Goal: Task Accomplishment & Management: Complete application form

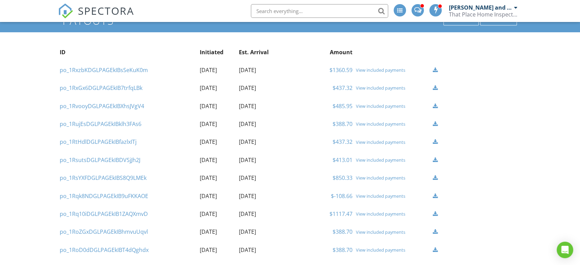
click at [381, 193] on div "View included payments" at bounding box center [392, 195] width 73 height 5
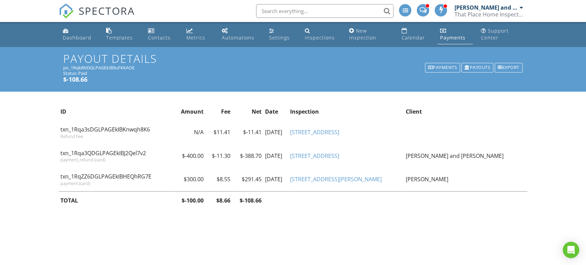
click at [339, 156] on link "[STREET_ADDRESS]" at bounding box center [314, 156] width 49 height 8
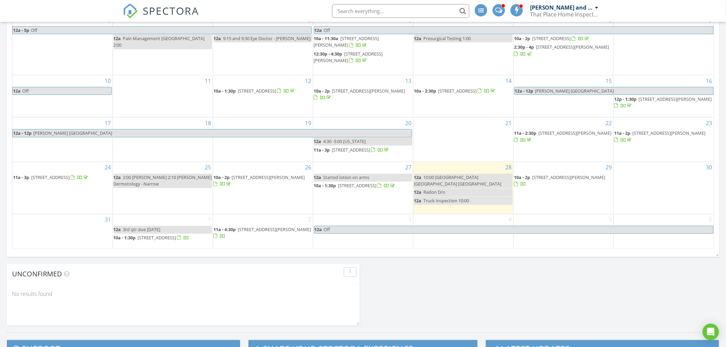
scroll to position [305, 0]
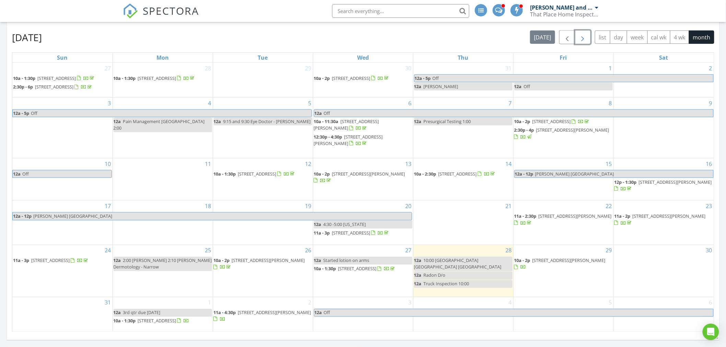
click at [579, 32] on button "button" at bounding box center [583, 37] width 16 height 14
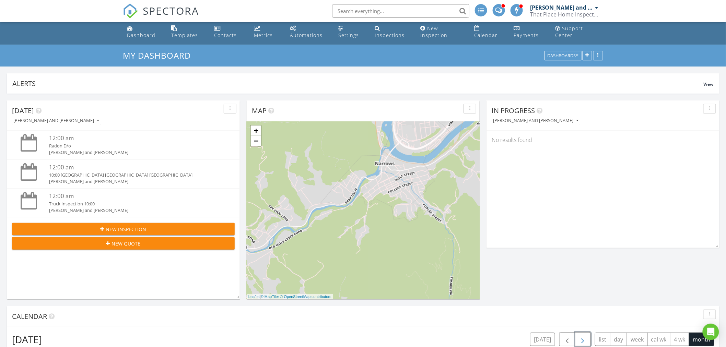
scroll to position [191, 0]
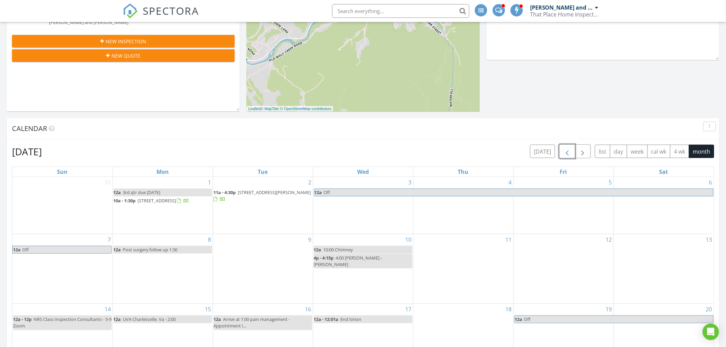
click at [565, 151] on span "button" at bounding box center [567, 152] width 8 height 8
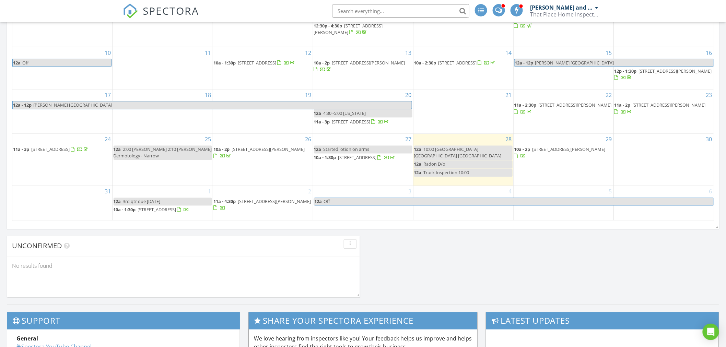
scroll to position [419, 0]
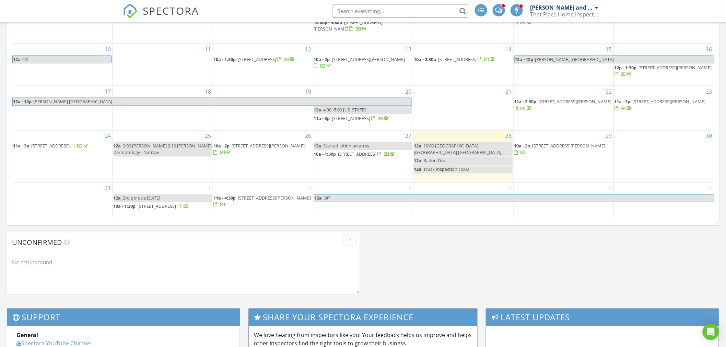
click at [60, 203] on div "31" at bounding box center [62, 200] width 100 height 34
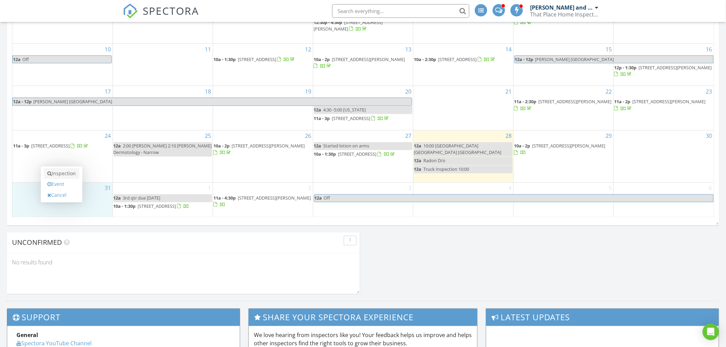
click at [78, 175] on link "Inspection" at bounding box center [61, 174] width 35 height 11
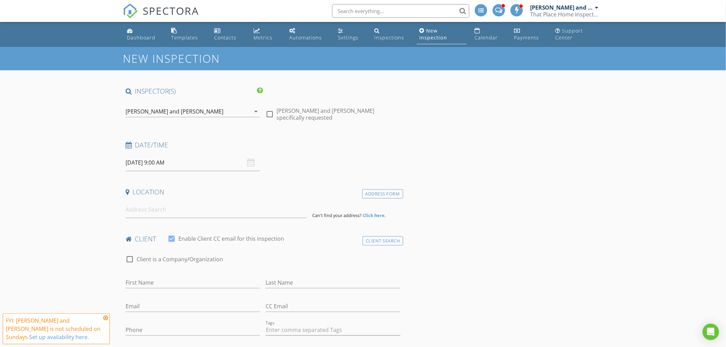
click at [158, 159] on input "08/31/2025 9:00 AM" at bounding box center [193, 162] width 135 height 17
click at [146, 279] on input "09" at bounding box center [147, 280] width 42 height 14
click at [161, 163] on input "08/31/2025 9:00 AM" at bounding box center [193, 162] width 135 height 17
type input "10"
type input "[DATE] 10:00 AM"
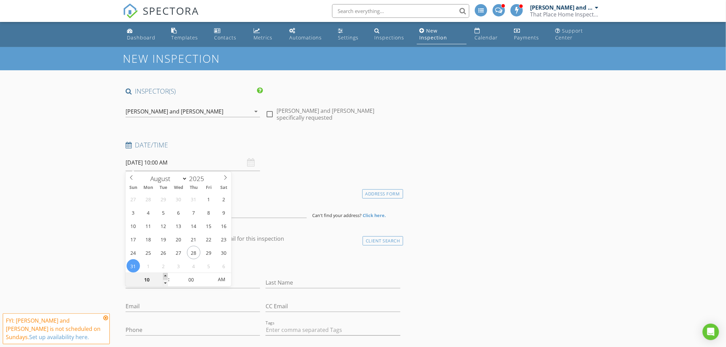
click at [165, 274] on span at bounding box center [165, 276] width 5 height 7
click at [149, 214] on input at bounding box center [216, 209] width 181 height 17
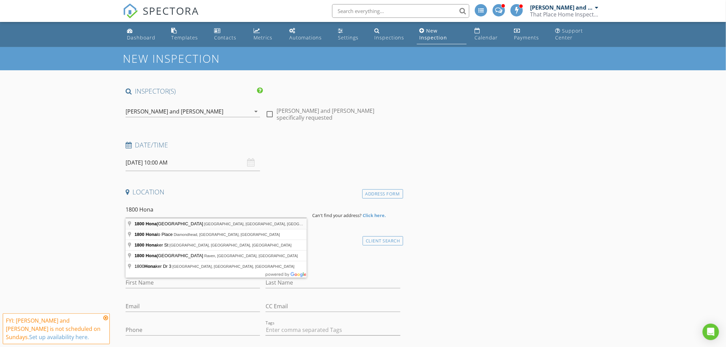
type input "1800 Honaker Avenue, Princeton, WV, USA"
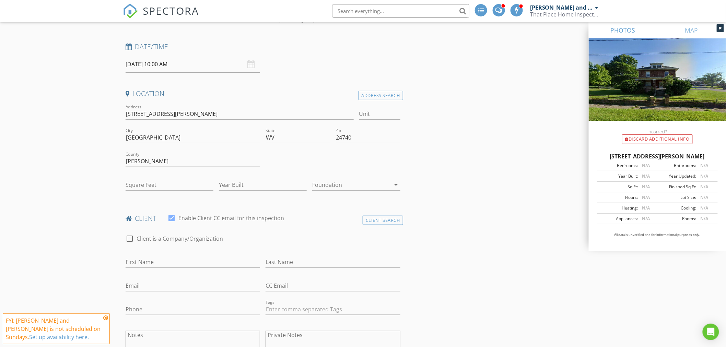
scroll to position [114, 0]
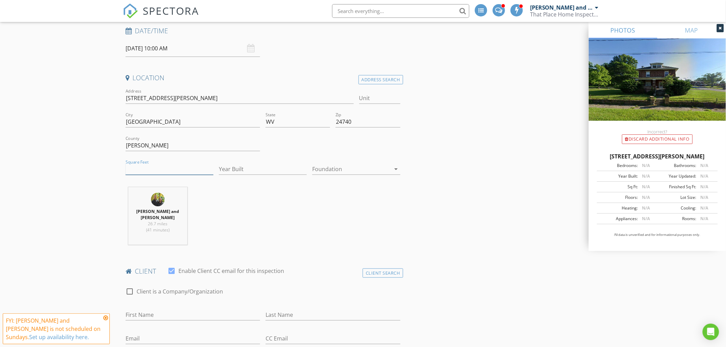
click at [146, 166] on input "Square Feet" at bounding box center [170, 169] width 88 height 11
type input "2430"
click at [276, 169] on input "Year Built" at bounding box center [263, 169] width 88 height 11
type input "1915"
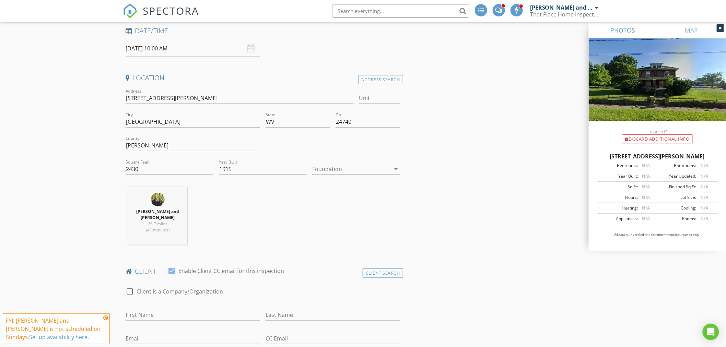
scroll to position [267, 0]
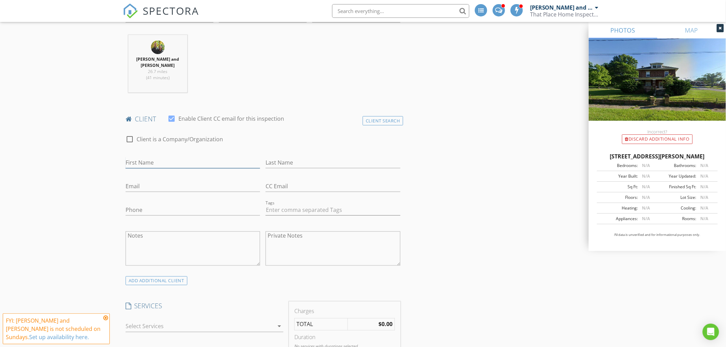
click at [169, 157] on input "First Name" at bounding box center [193, 162] width 135 height 11
type input "[PERSON_NAME]"
click at [159, 181] on input "Email" at bounding box center [193, 186] width 135 height 11
type input "[EMAIL_ADDRESS][DOMAIN_NAME]"
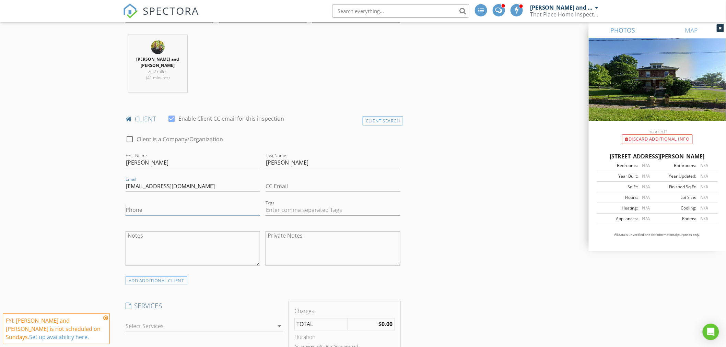
drag, startPoint x: 169, startPoint y: 203, endPoint x: 163, endPoint y: 203, distance: 5.1
click at [169, 205] on input "Phone" at bounding box center [193, 210] width 135 height 11
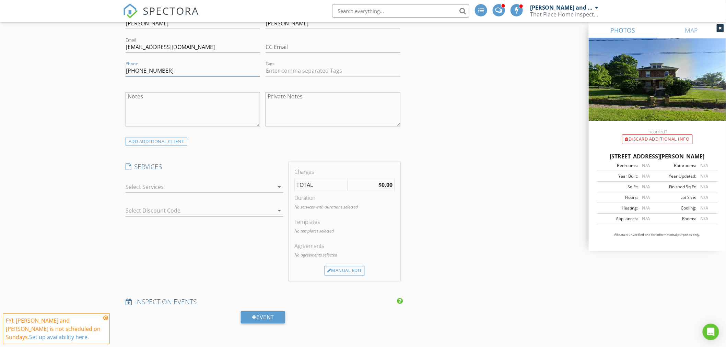
scroll to position [419, 0]
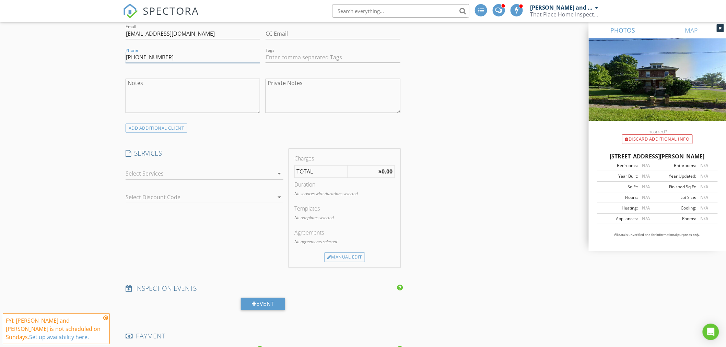
type input "[PHONE_NUMBER]"
click at [173, 169] on div at bounding box center [200, 174] width 148 height 11
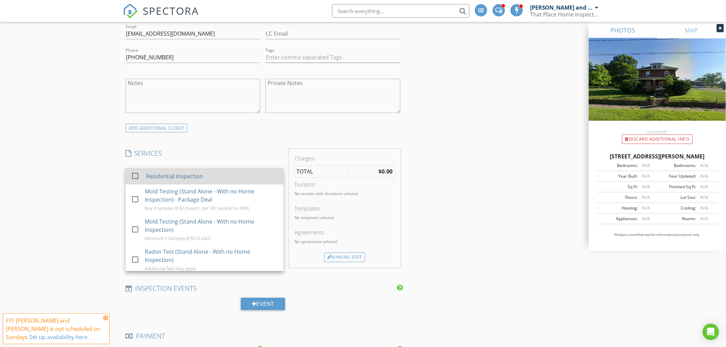
click at [162, 173] on div "Residential Inspection" at bounding box center [174, 177] width 57 height 8
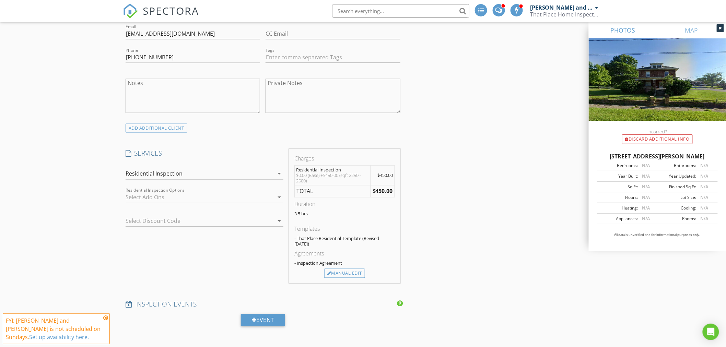
click at [275, 217] on div "arrow_drop_down" at bounding box center [279, 221] width 10 height 8
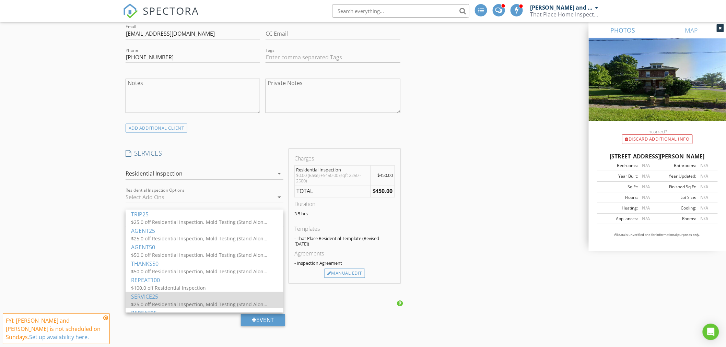
click at [152, 300] on div "SERVICE25" at bounding box center [204, 297] width 147 height 8
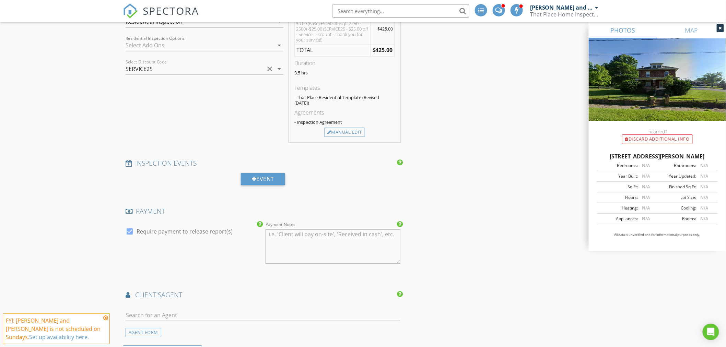
scroll to position [687, 0]
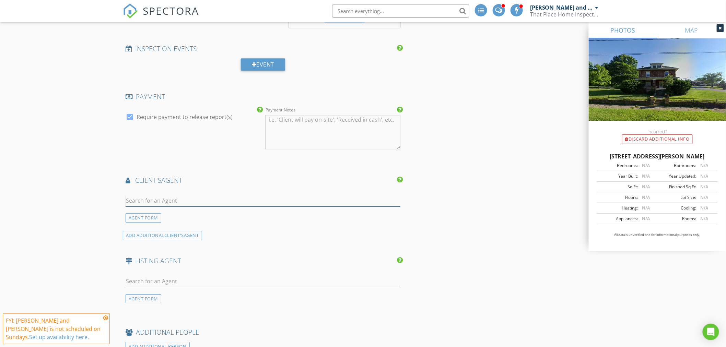
click at [166, 195] on input "text" at bounding box center [263, 200] width 275 height 11
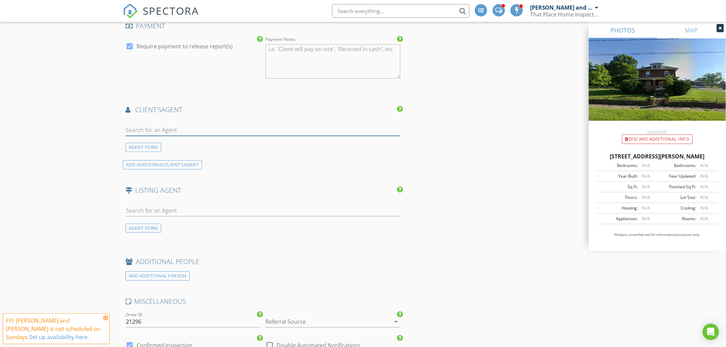
scroll to position [763, 0]
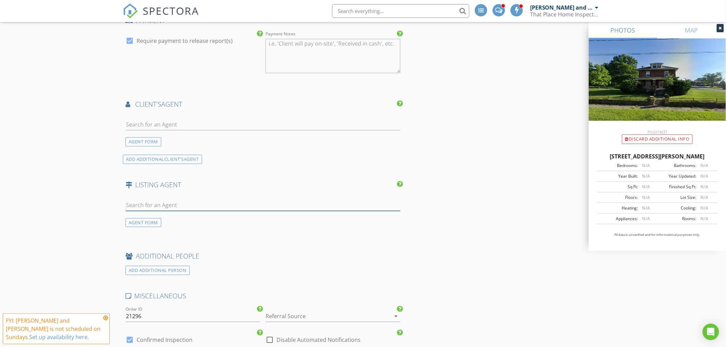
click at [152, 200] on input "text" at bounding box center [263, 205] width 275 height 11
type input "K"
type input "c"
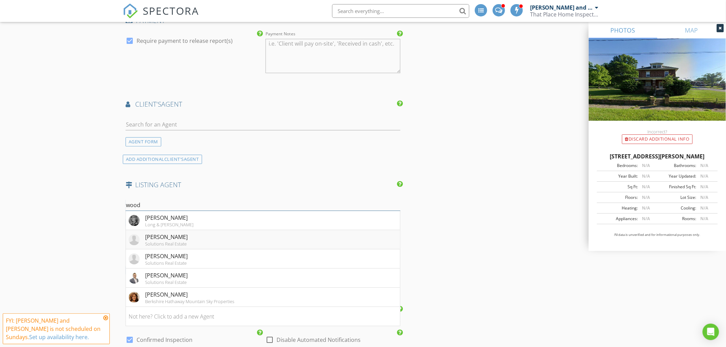
type input "wood"
click at [169, 233] on div "[PERSON_NAME]" at bounding box center [166, 237] width 43 height 8
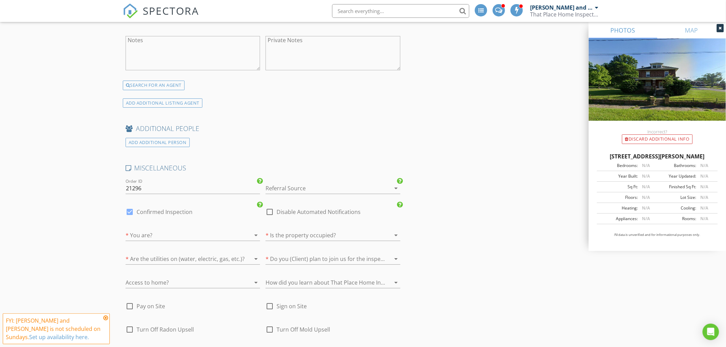
scroll to position [1068, 0]
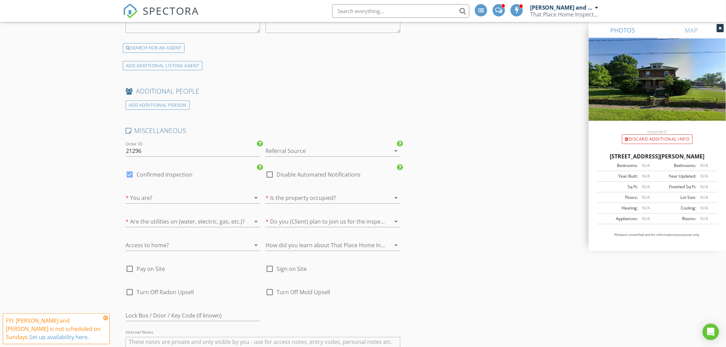
click at [365, 195] on div at bounding box center [323, 198] width 115 height 11
click at [304, 211] on div "No" at bounding box center [334, 212] width 124 height 8
click at [385, 194] on icon "clear" at bounding box center [387, 198] width 8 height 8
click at [399, 194] on icon "arrow_drop_down" at bounding box center [396, 198] width 8 height 8
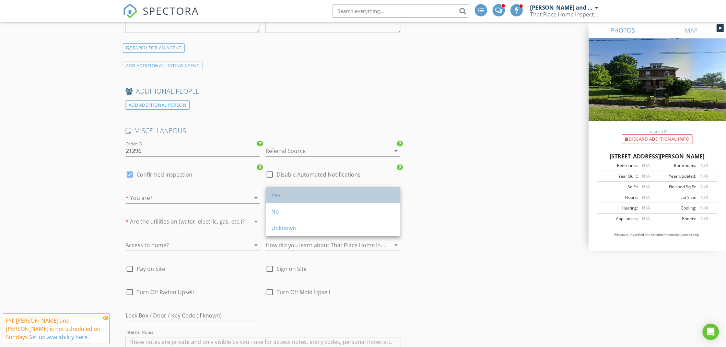
click at [309, 194] on div "Yes" at bounding box center [334, 195] width 124 height 8
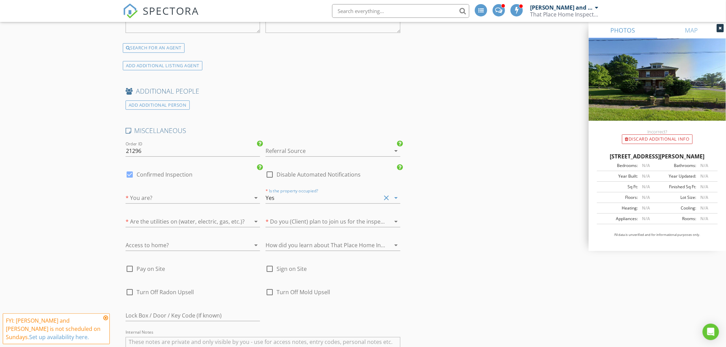
click at [318, 216] on div at bounding box center [323, 221] width 115 height 11
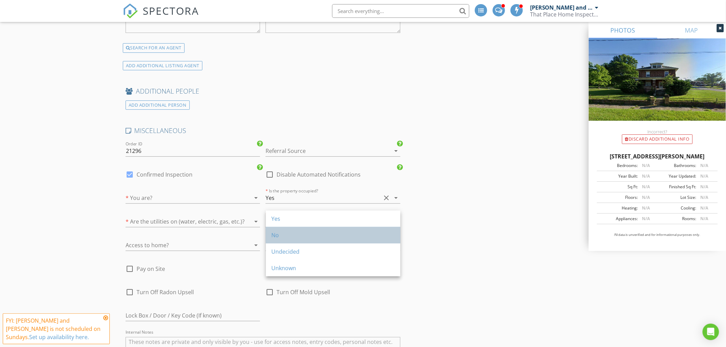
click at [290, 234] on div "No" at bounding box center [334, 235] width 124 height 8
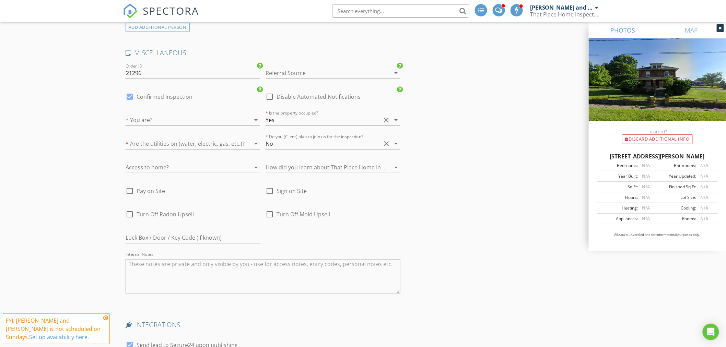
scroll to position [1182, 0]
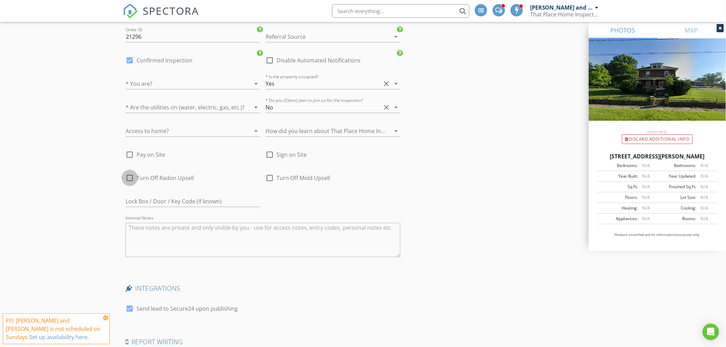
click at [130, 173] on div at bounding box center [130, 178] width 12 height 12
checkbox input "true"
click at [272, 173] on div at bounding box center [270, 178] width 12 height 12
checkbox input "true"
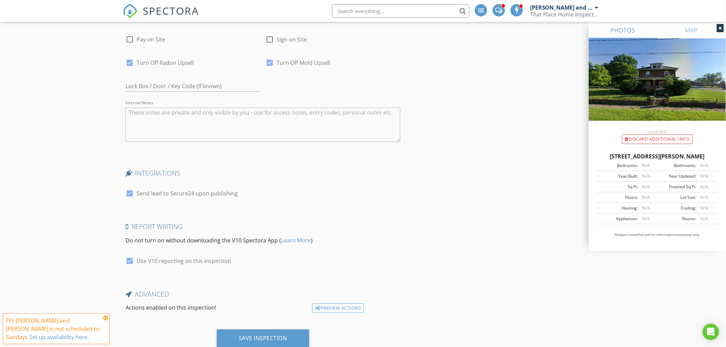
scroll to position [1315, 0]
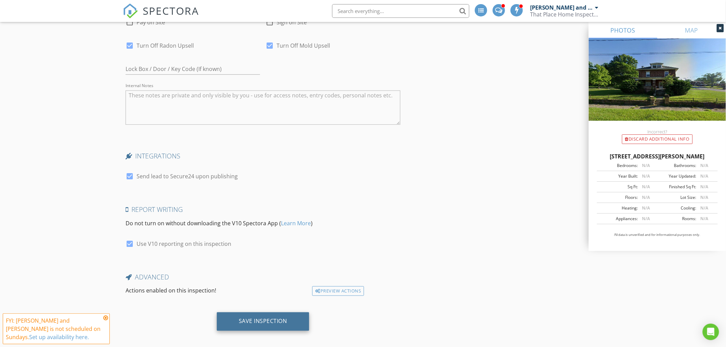
click at [252, 318] on div "Save Inspection" at bounding box center [263, 321] width 48 height 7
